Goal: Task Accomplishment & Management: Manage account settings

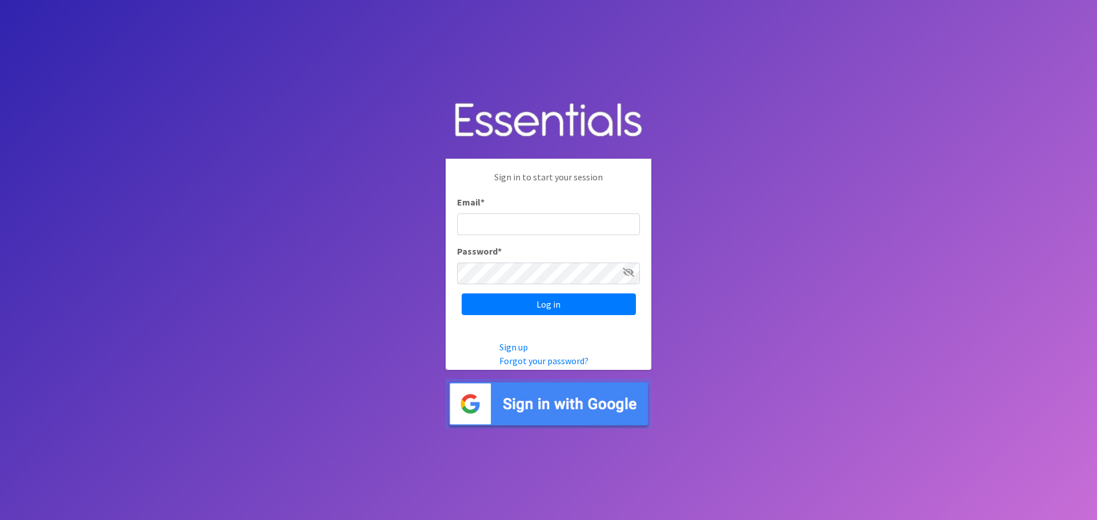
click at [484, 223] on input "Email *" at bounding box center [548, 225] width 183 height 22
type input "[EMAIL_ADDRESS][DOMAIN_NAME]"
click at [462, 294] on input "Log in" at bounding box center [549, 305] width 174 height 22
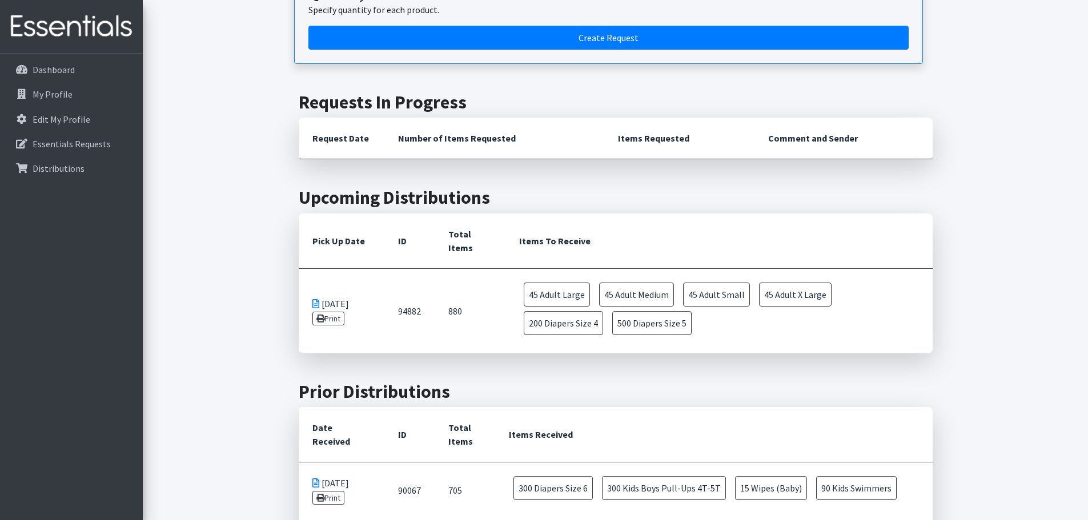
scroll to position [229, 0]
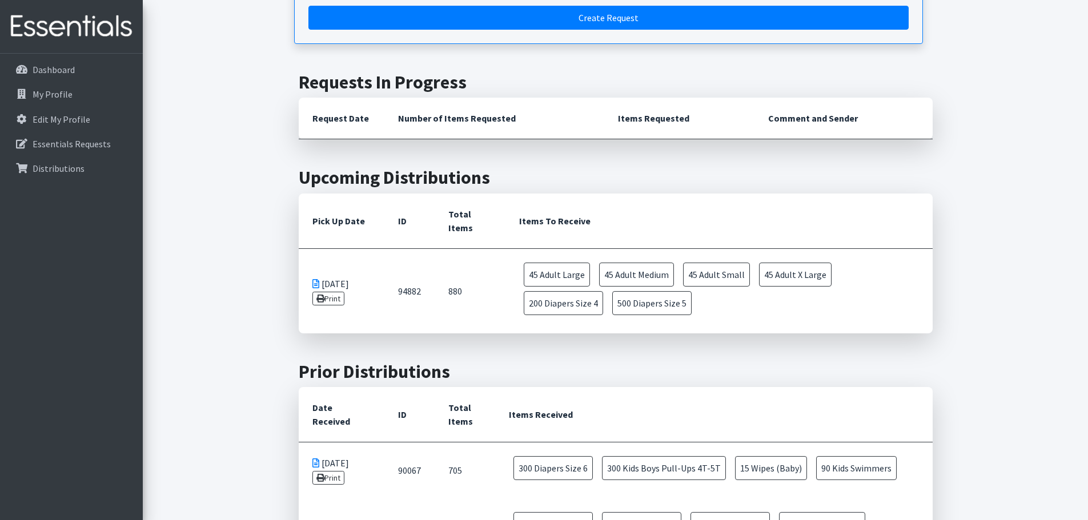
click at [316, 285] on icon at bounding box center [315, 283] width 7 height 9
click at [319, 298] on icon at bounding box center [320, 299] width 8 height 8
